Goal: Find specific page/section: Find specific page/section

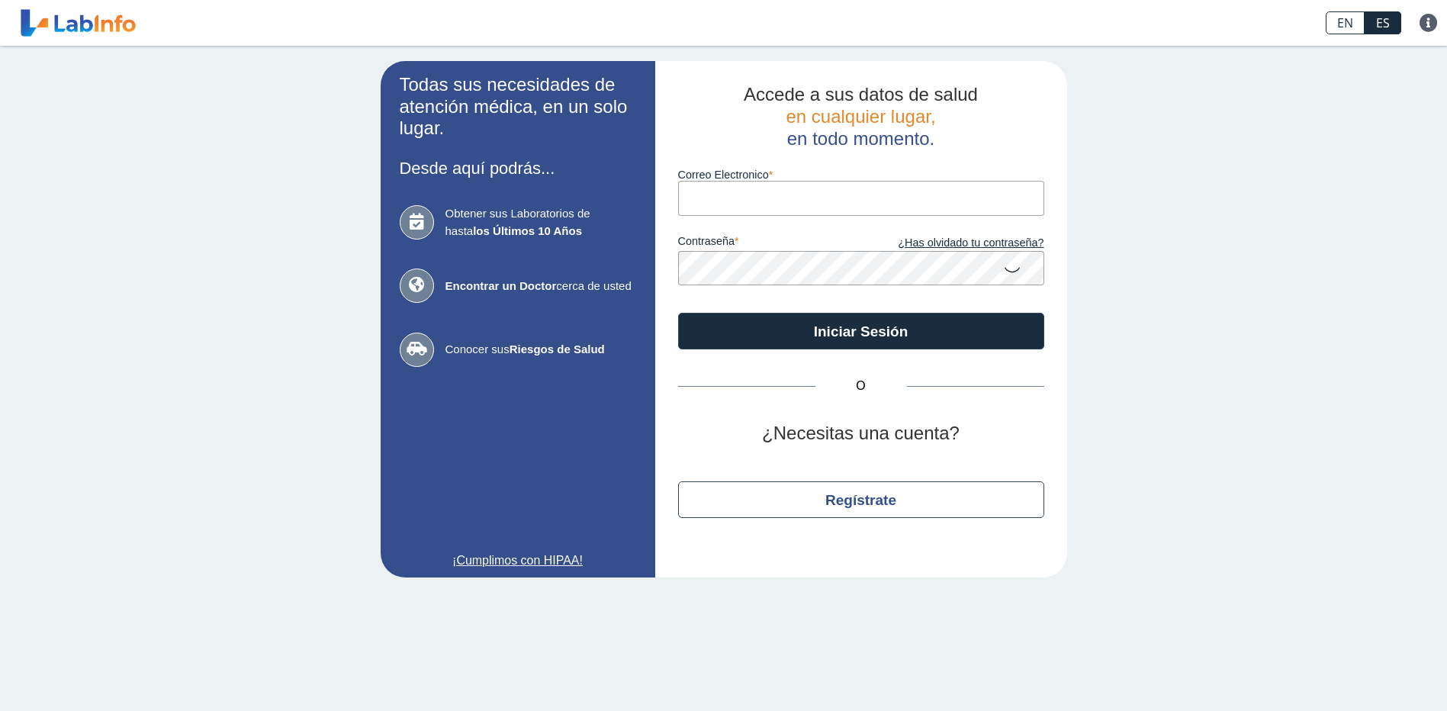
click at [723, 202] on input "Correo Electronico" at bounding box center [861, 198] width 366 height 34
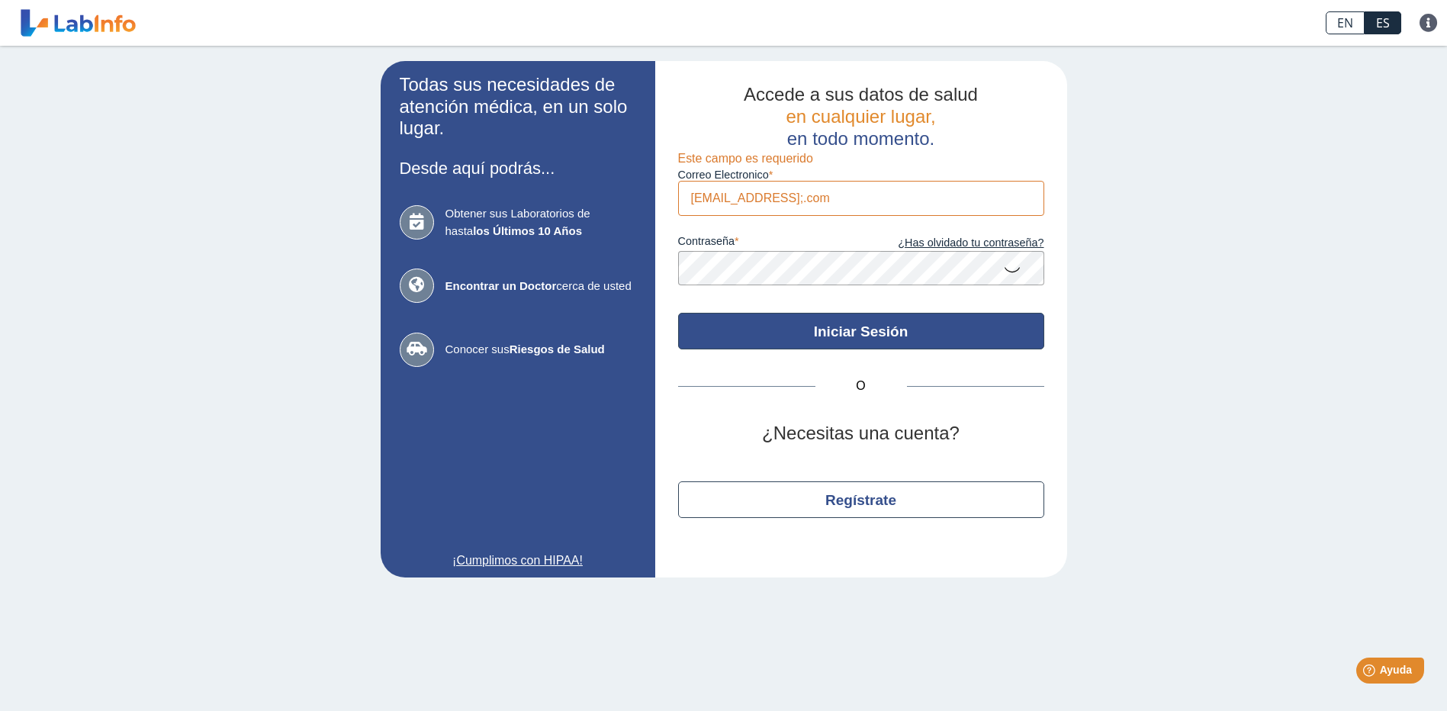
click at [791, 325] on button "Iniciar Sesión" at bounding box center [861, 331] width 366 height 37
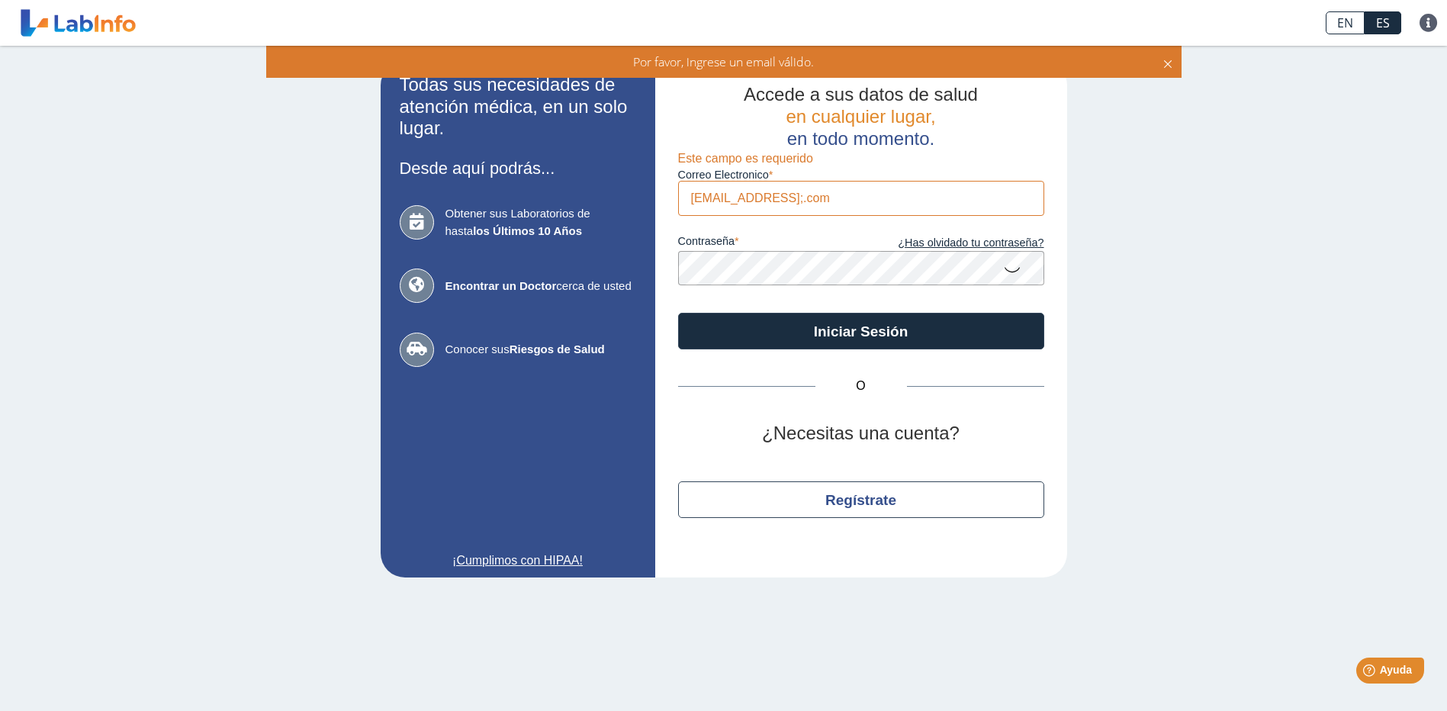
click at [678, 313] on button "Iniciar Sesión" at bounding box center [861, 331] width 366 height 37
click at [838, 205] on input "[EMAIL_ADDRESS];.com" at bounding box center [861, 198] width 366 height 34
click at [803, 196] on input "[EMAIL_ADDRESS];.com" at bounding box center [861, 198] width 366 height 34
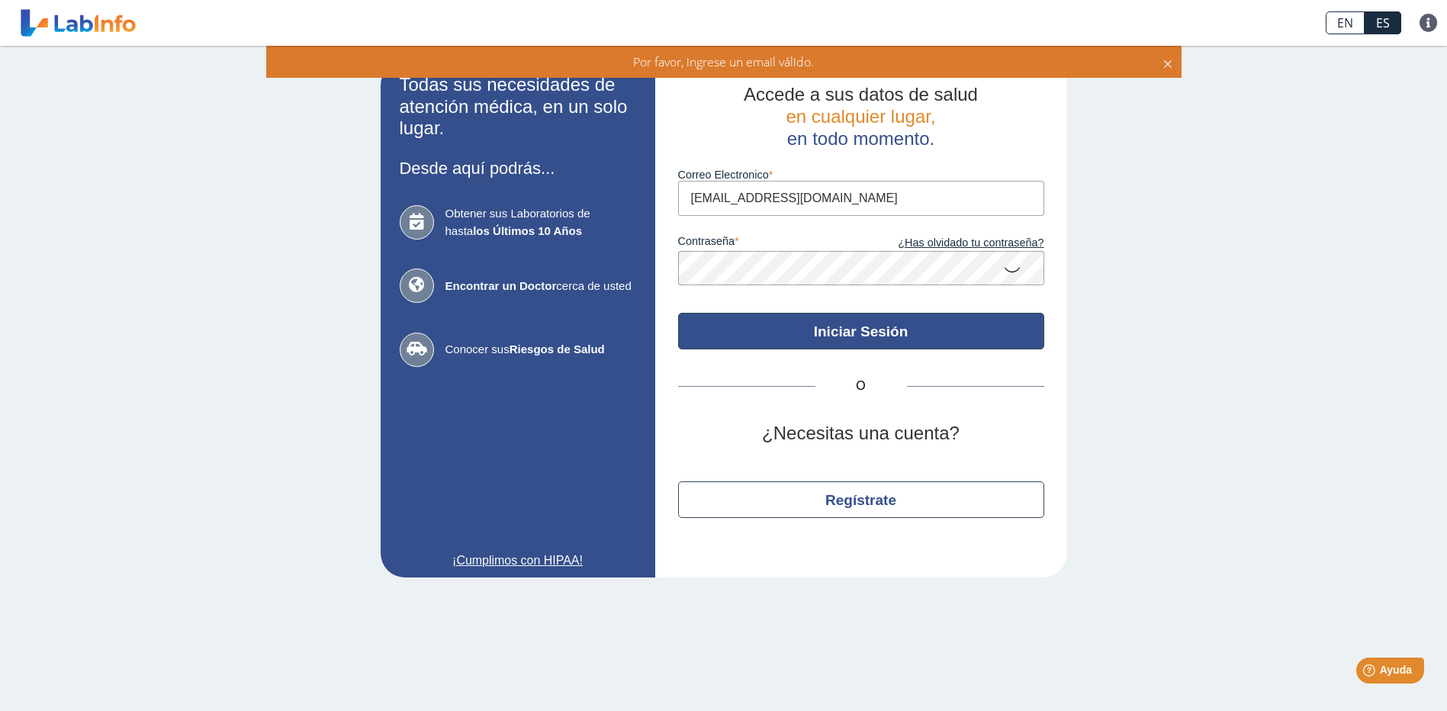
type input "[EMAIL_ADDRESS][DOMAIN_NAME]"
click at [866, 342] on button "Iniciar Sesión" at bounding box center [861, 331] width 366 height 37
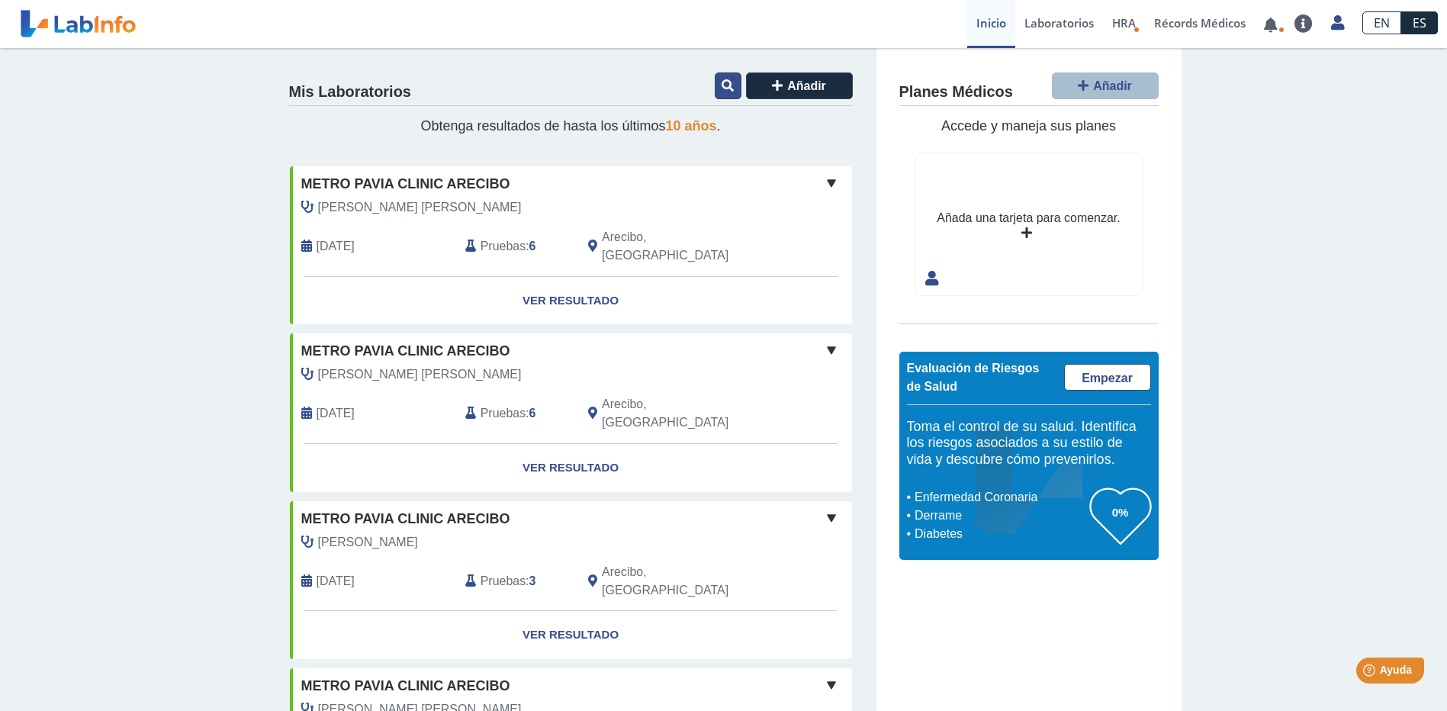
click at [722, 90] on icon at bounding box center [728, 85] width 12 height 12
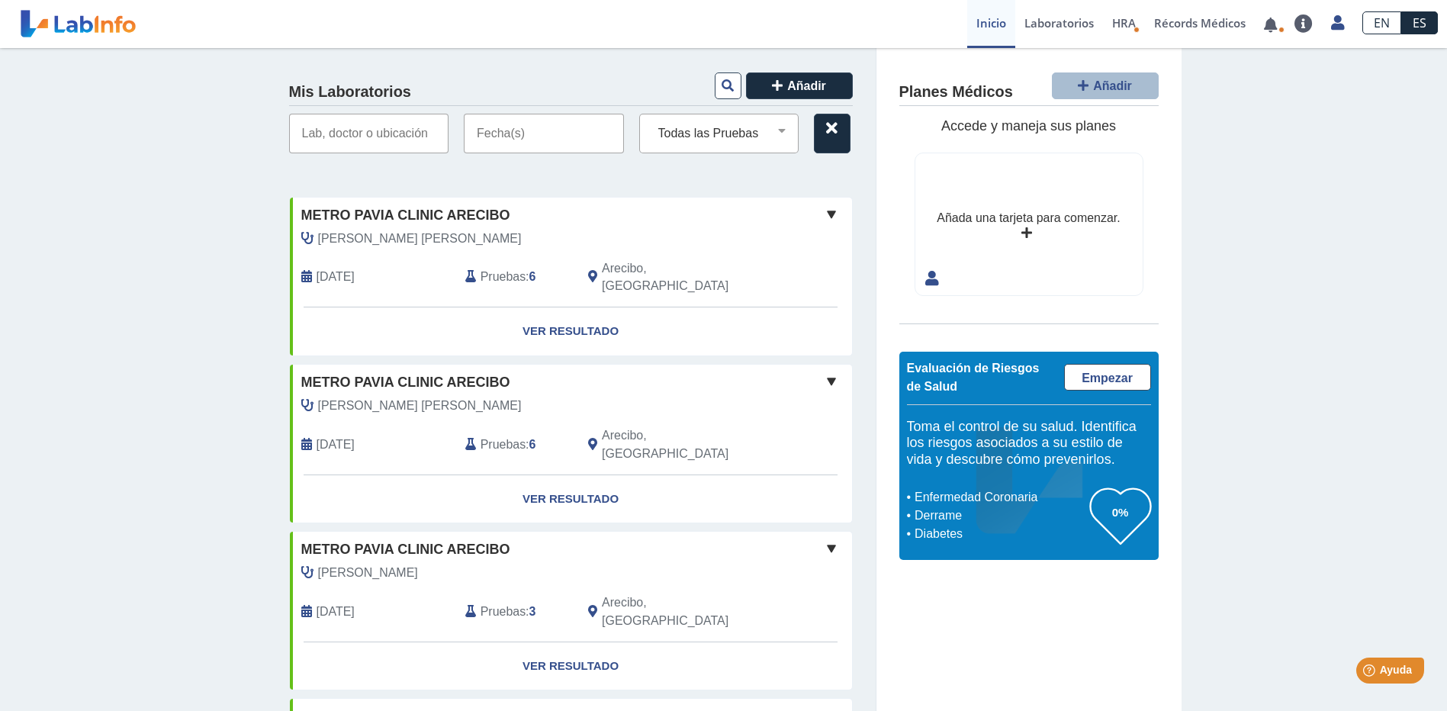
click at [369, 127] on input "text" at bounding box center [369, 134] width 160 height 40
click at [783, 136] on select "Todas las Pruebas (w)-cbc with diff: automated (w)-cmp (without chol) (serum) b…" at bounding box center [725, 134] width 146 height 20
click at [826, 129] on icon at bounding box center [831, 128] width 11 height 12
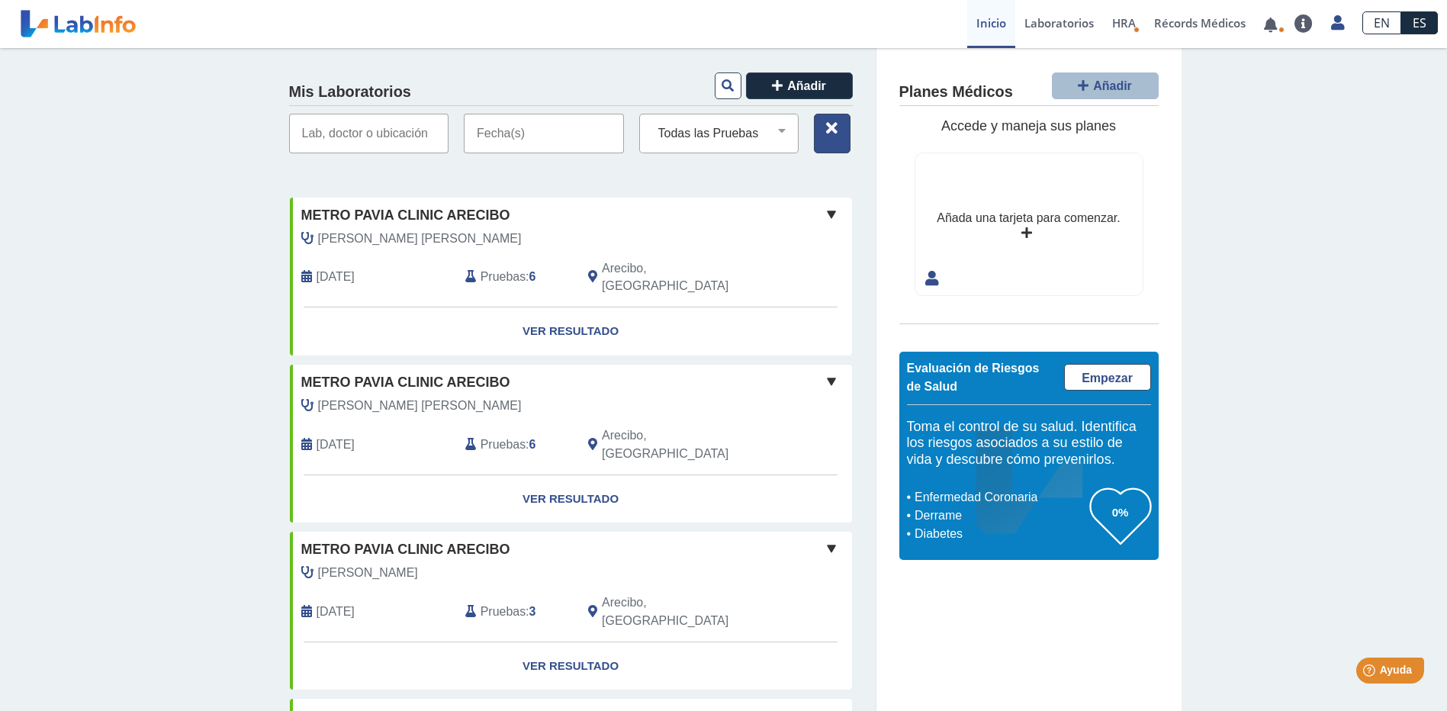
select select
